Goal: Check status: Check status

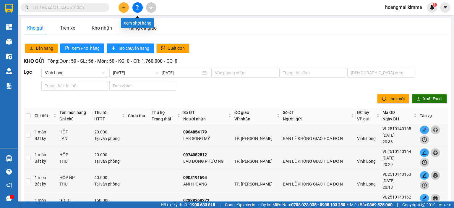
click at [138, 6] on icon "file-add" at bounding box center [137, 7] width 3 height 4
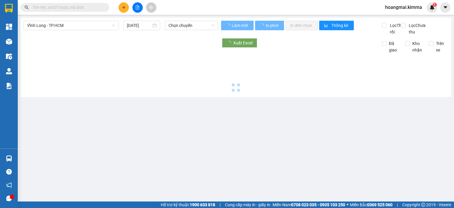
type input "[DATE]"
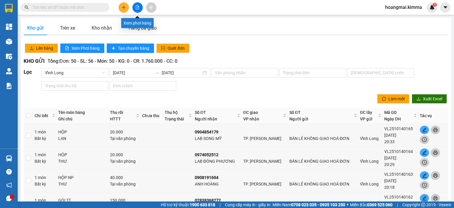
click at [139, 9] on icon "file-add" at bounding box center [137, 7] width 3 height 4
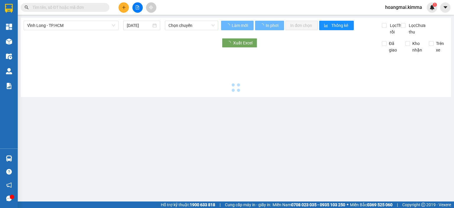
type input "[DATE]"
